Goal: Task Accomplishment & Management: Manage account settings

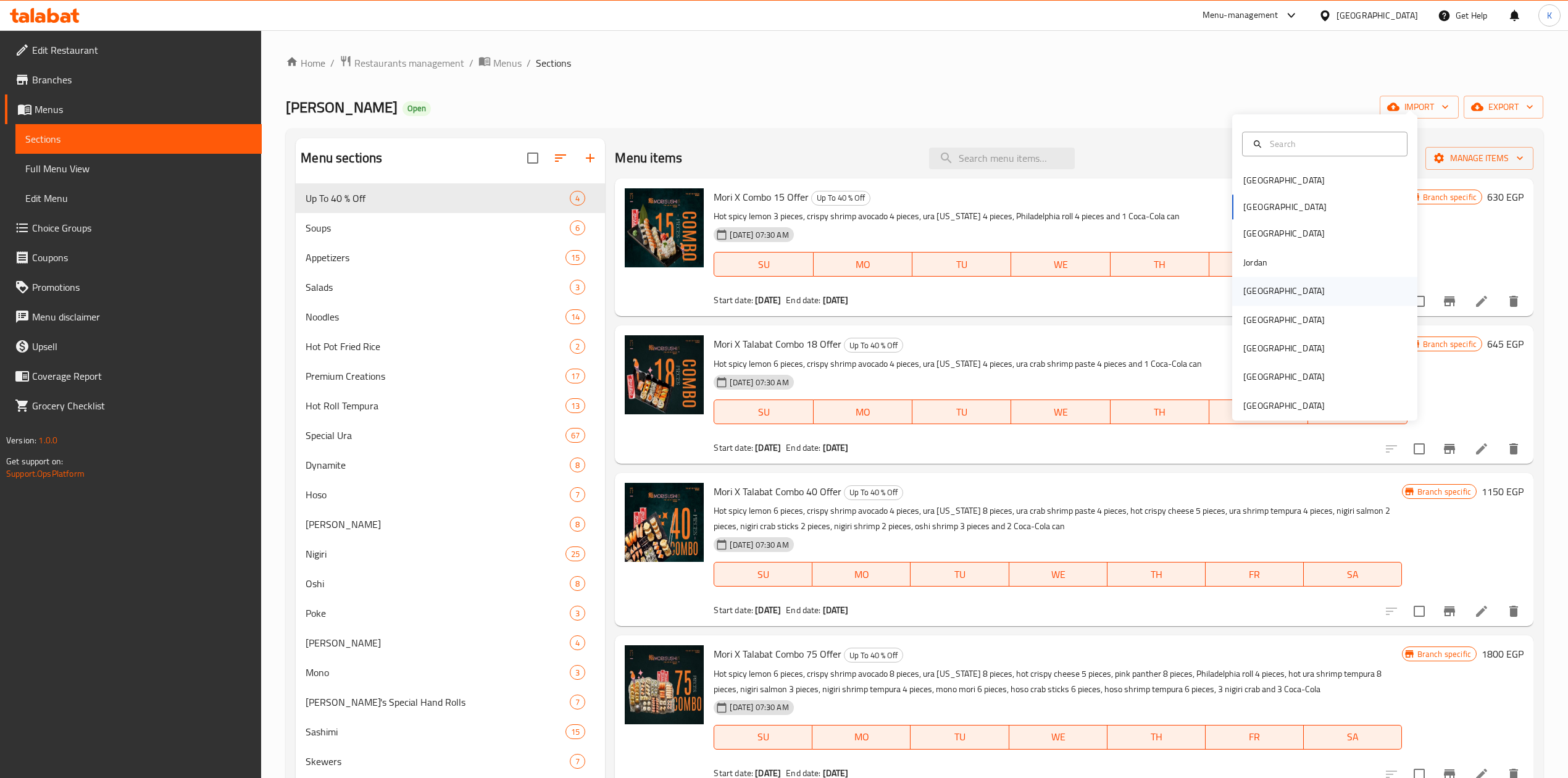
scroll to position [82, 0]
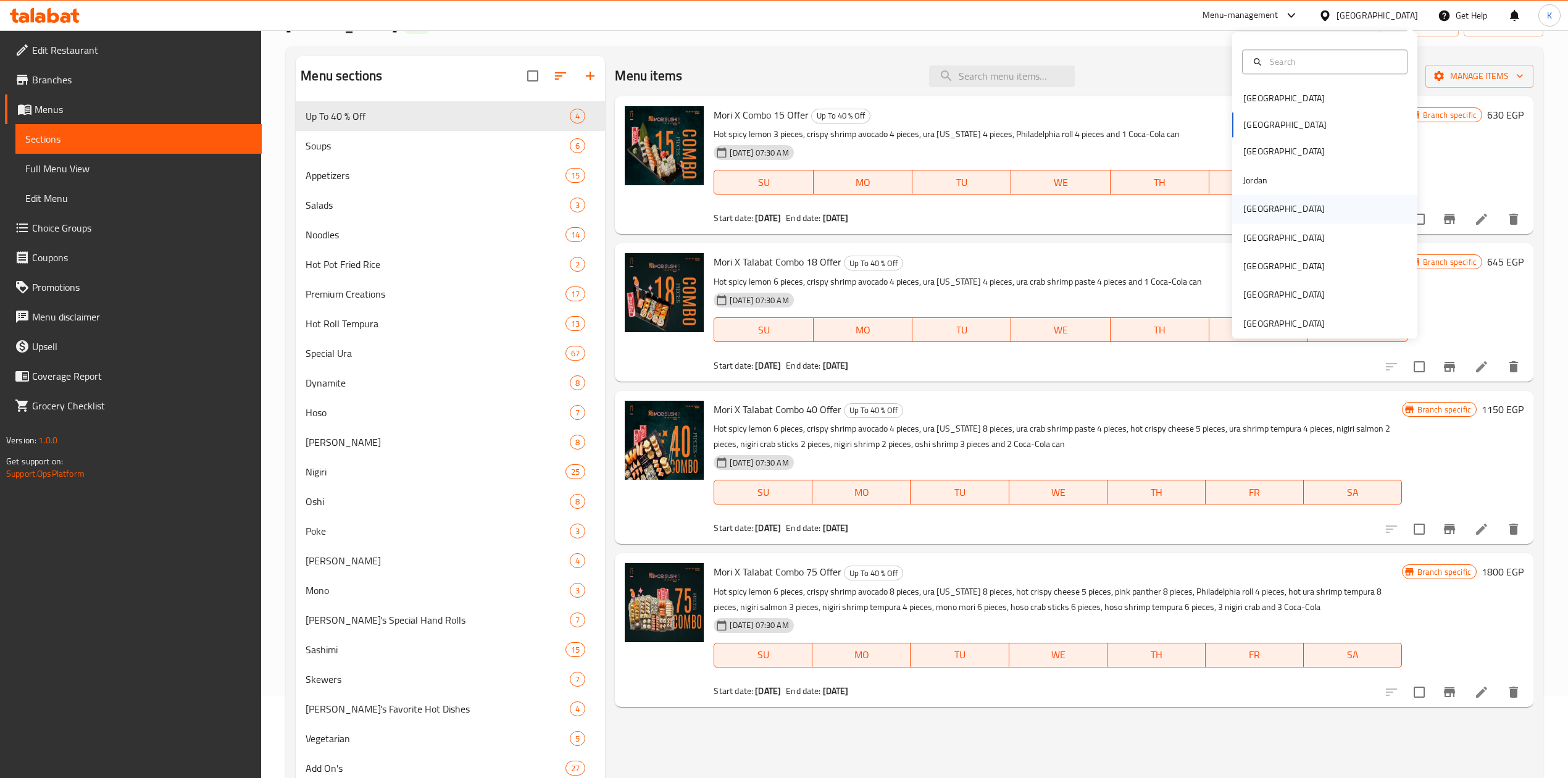
click at [1271, 214] on div "[GEOGRAPHIC_DATA]" at bounding box center [1324, 209] width 185 height 29
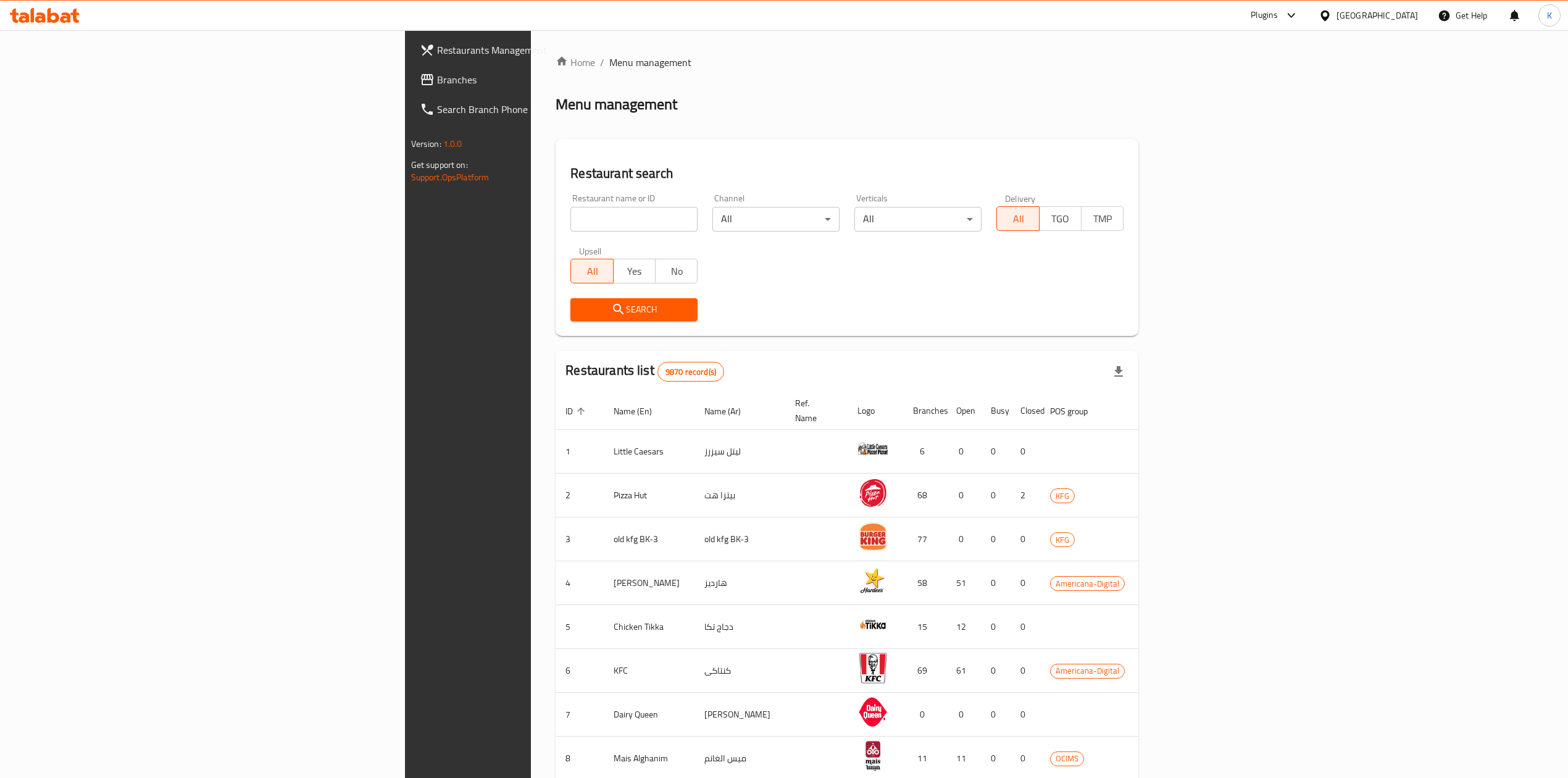
drag, startPoint x: 87, startPoint y: 81, endPoint x: 220, endPoint y: 108, distance: 135.7
click at [437, 81] on span "Branches" at bounding box center [547, 79] width 219 height 15
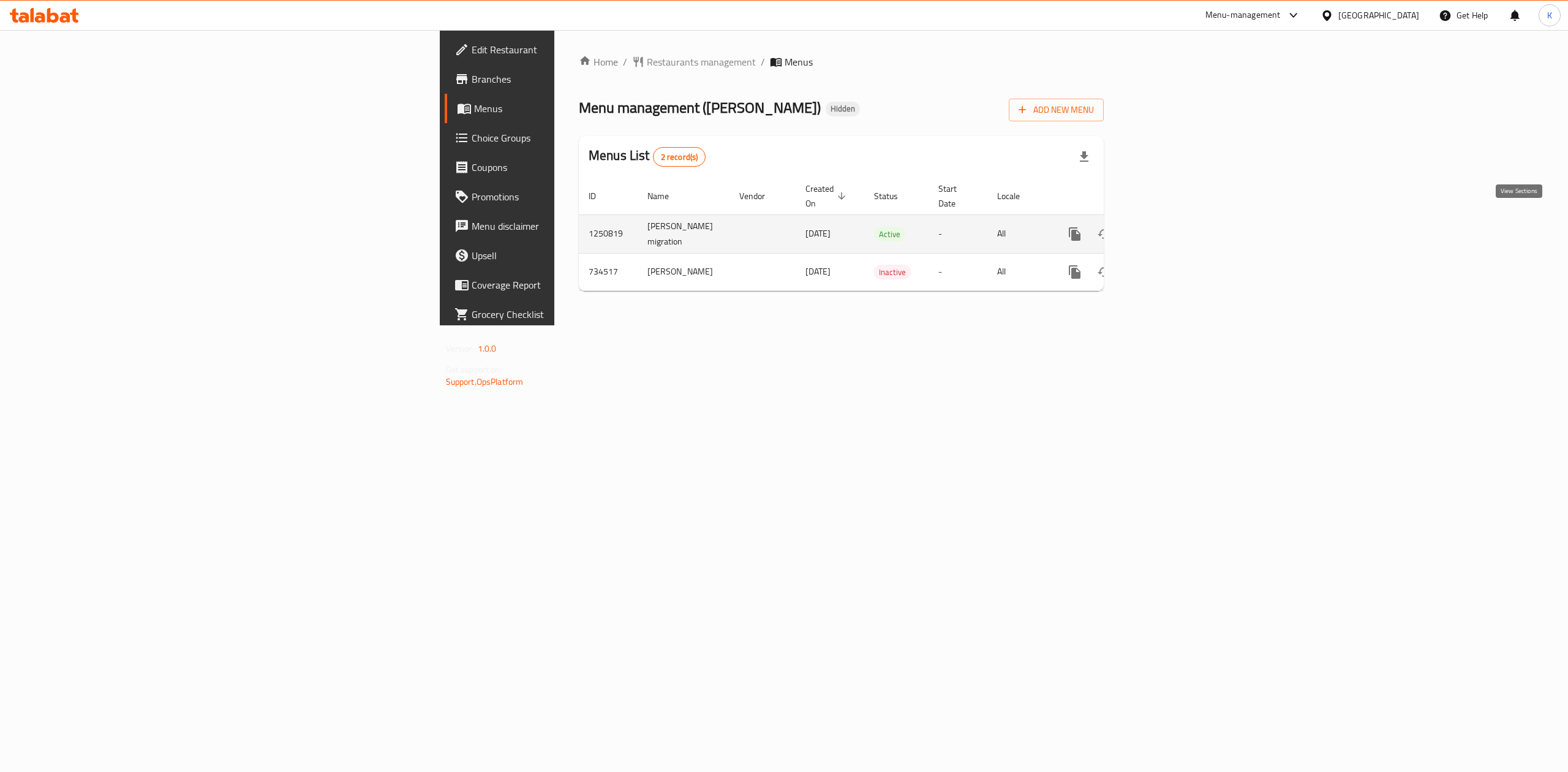
click at [1170, 227] on icon "enhanced table" at bounding box center [1162, 233] width 15 height 15
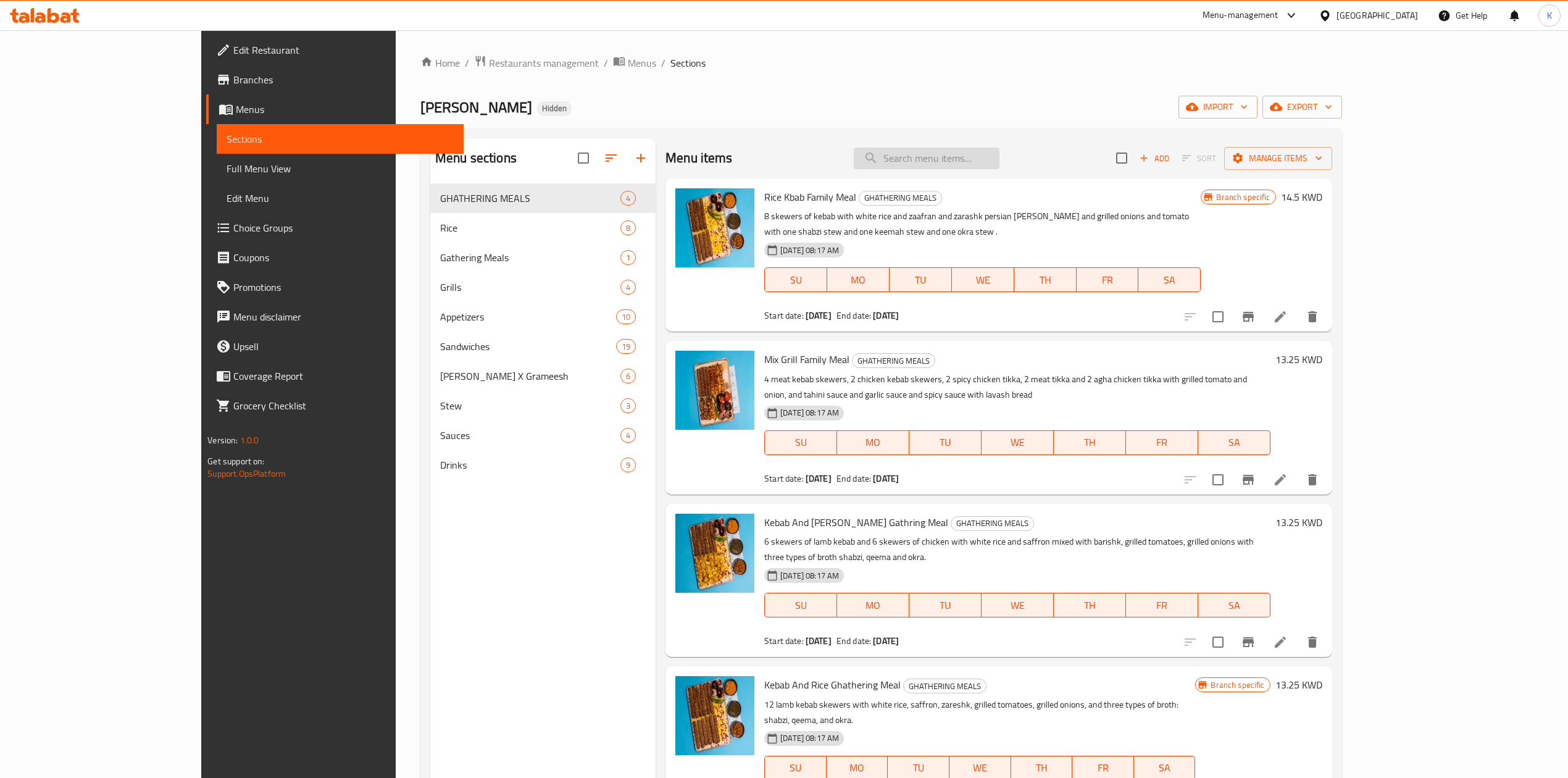
paste input "Iranian Mortadella Sandwich"
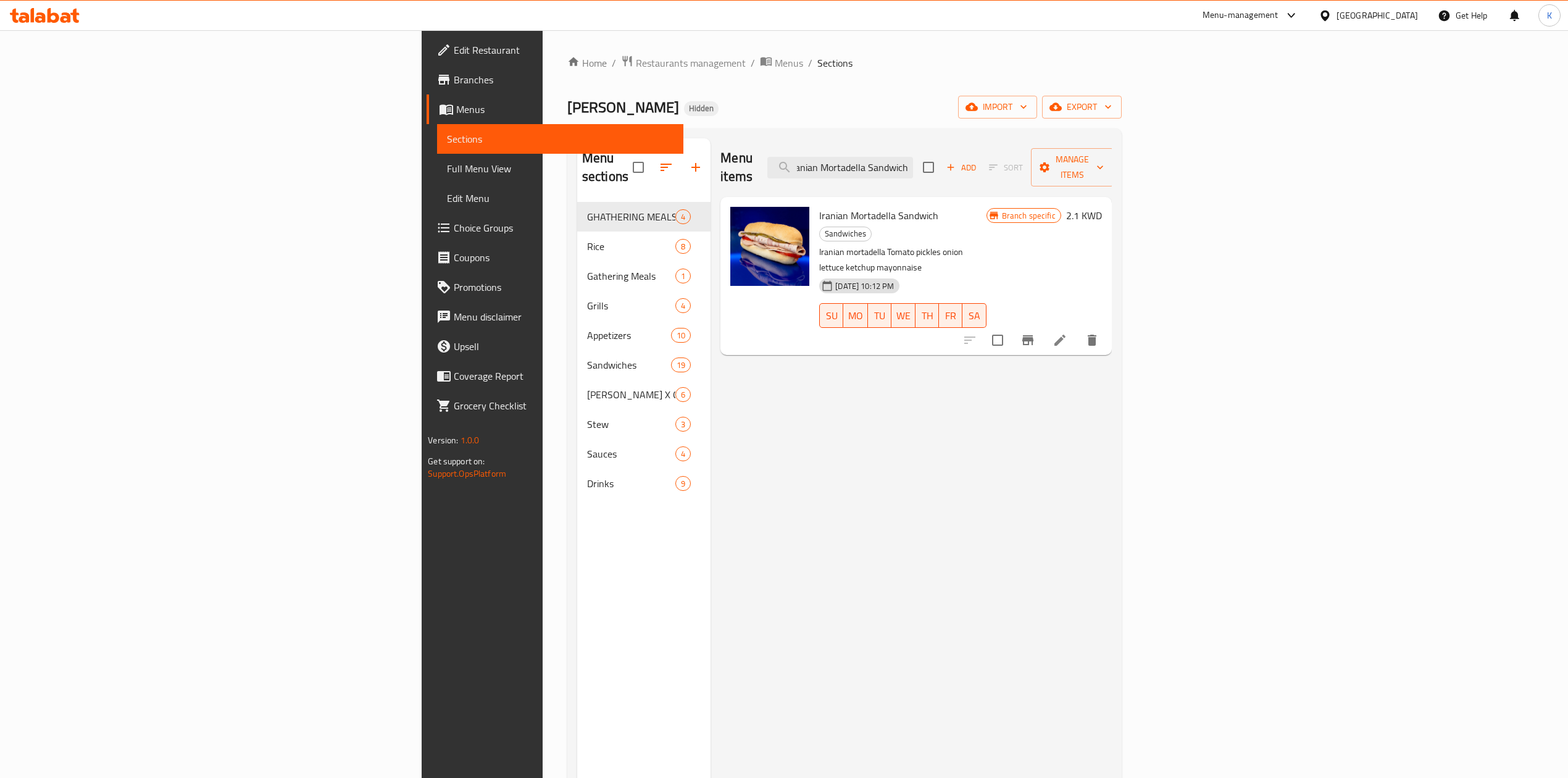
type input "Iranian Mortadella Sandwich"
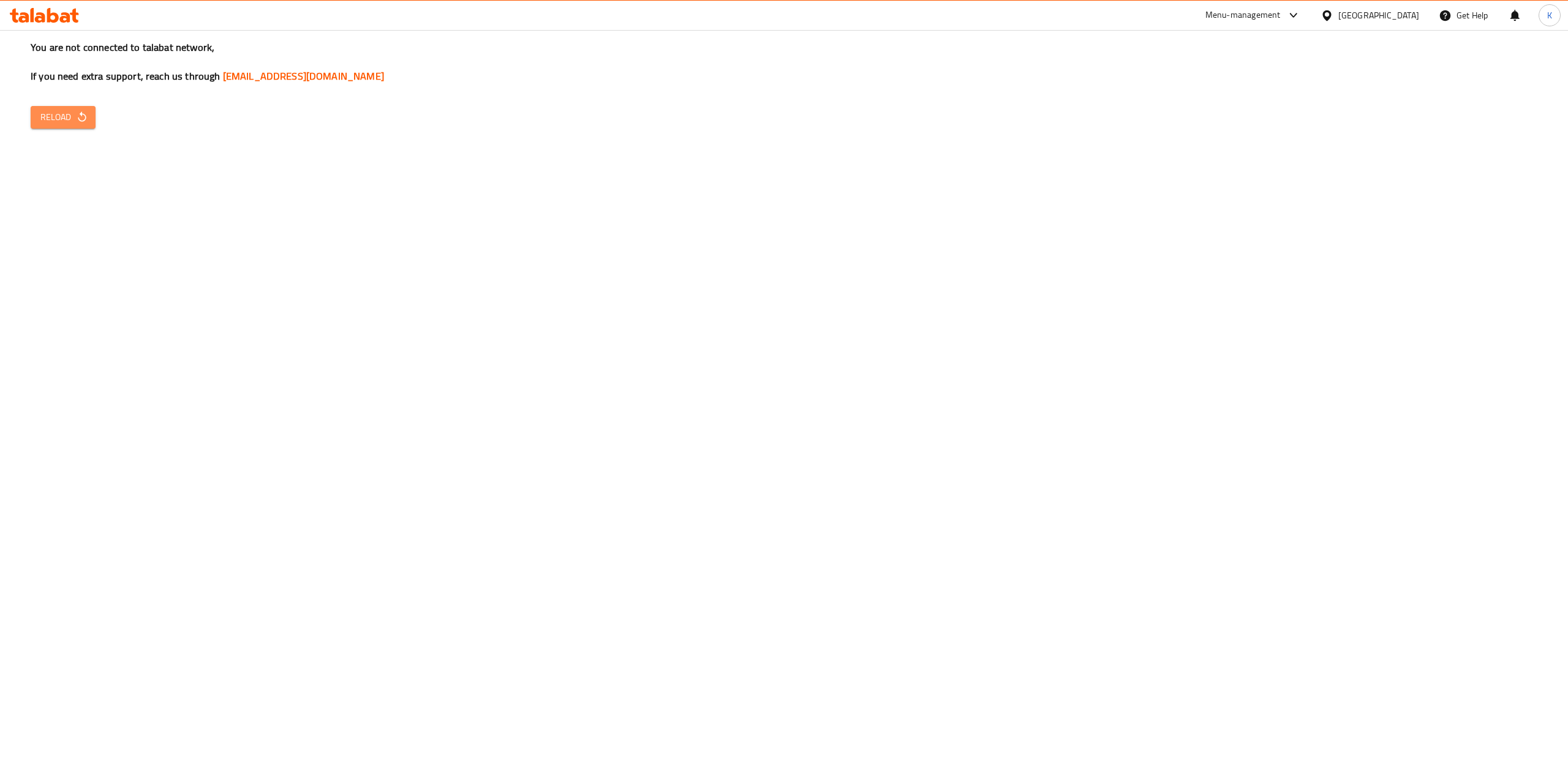
click at [83, 123] on icon "button" at bounding box center [81, 117] width 12 height 12
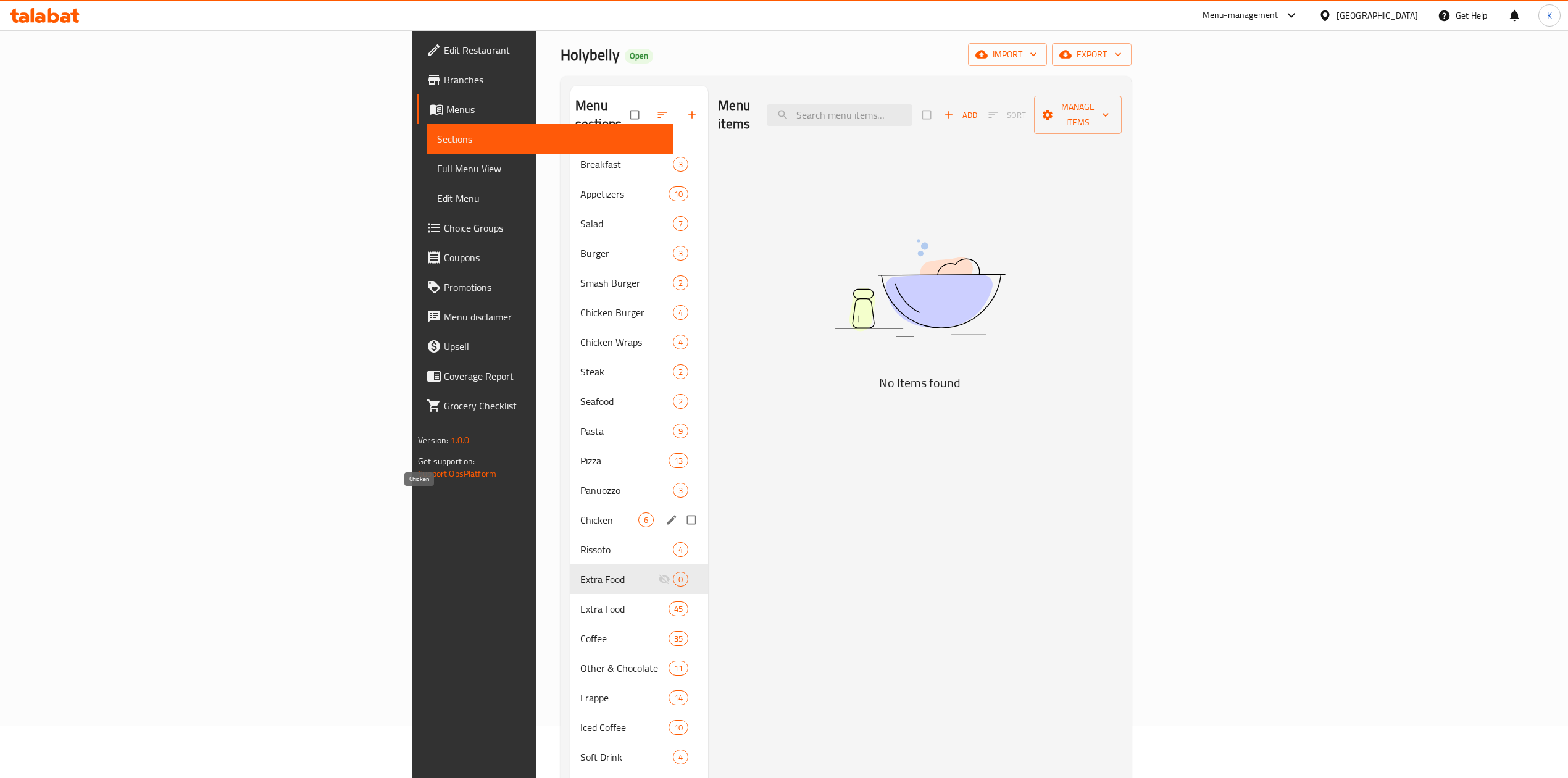
scroll to position [82, 0]
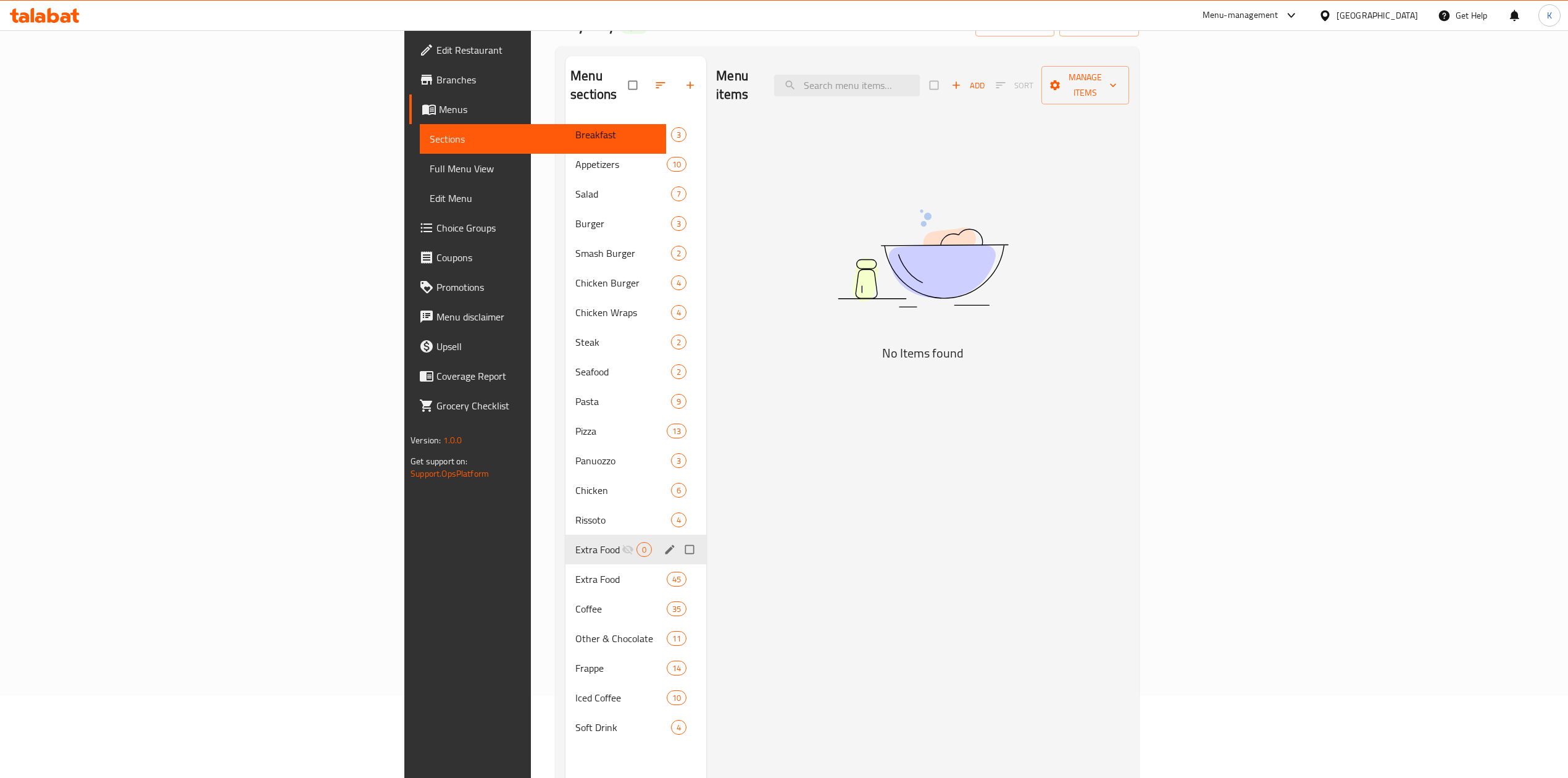
click at [678, 538] on input "Menu sections" at bounding box center [691, 550] width 26 height 24
checkbox input "true"
click at [643, 79] on icon "button" at bounding box center [649, 85] width 12 height 12
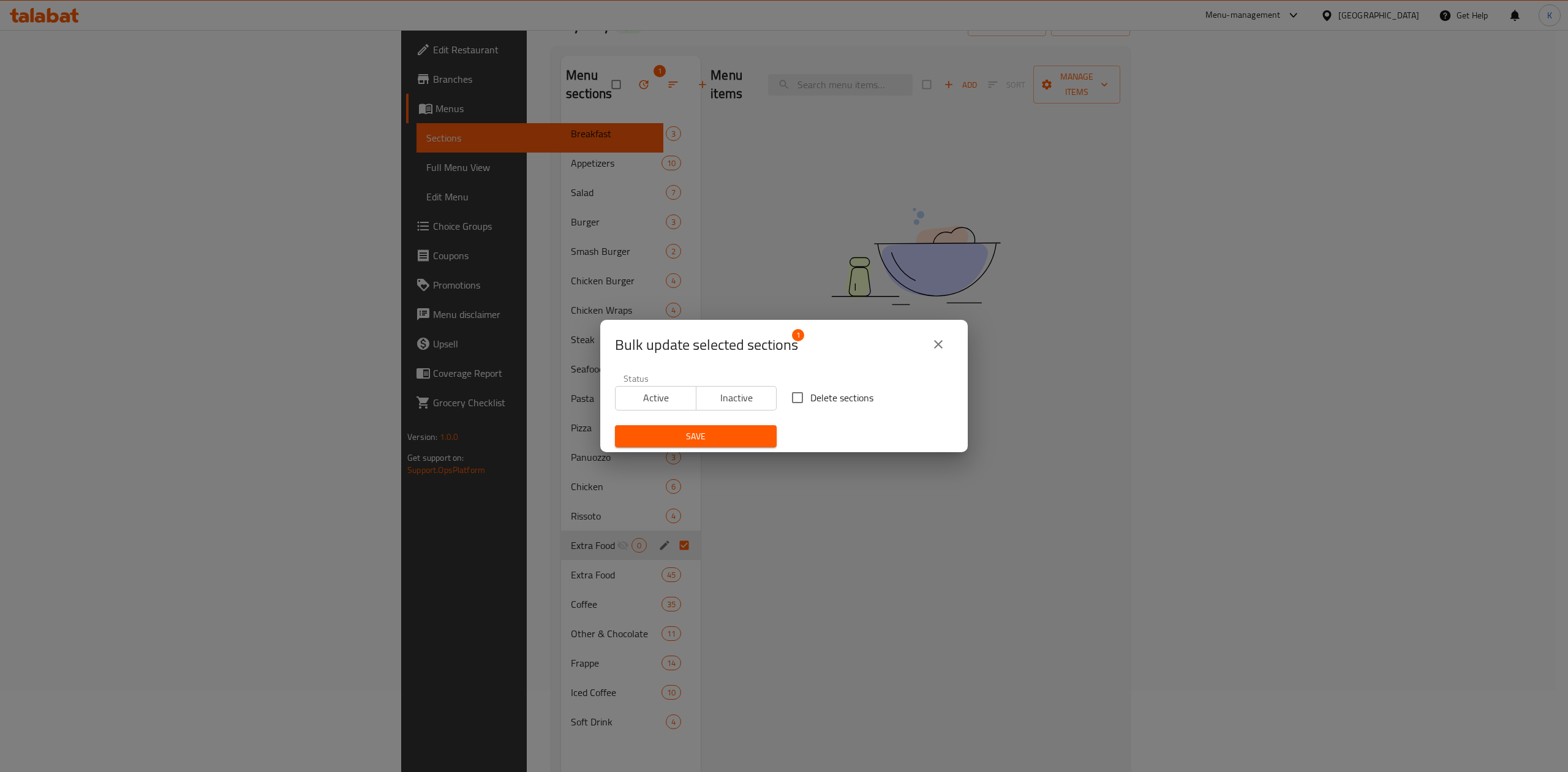
click at [788, 395] on input "Delete sections" at bounding box center [797, 397] width 25 height 26
checkbox input "true"
click at [733, 434] on span "Save" at bounding box center [695, 437] width 142 height 16
